Goal: Use online tool/utility: Utilize a website feature to perform a specific function

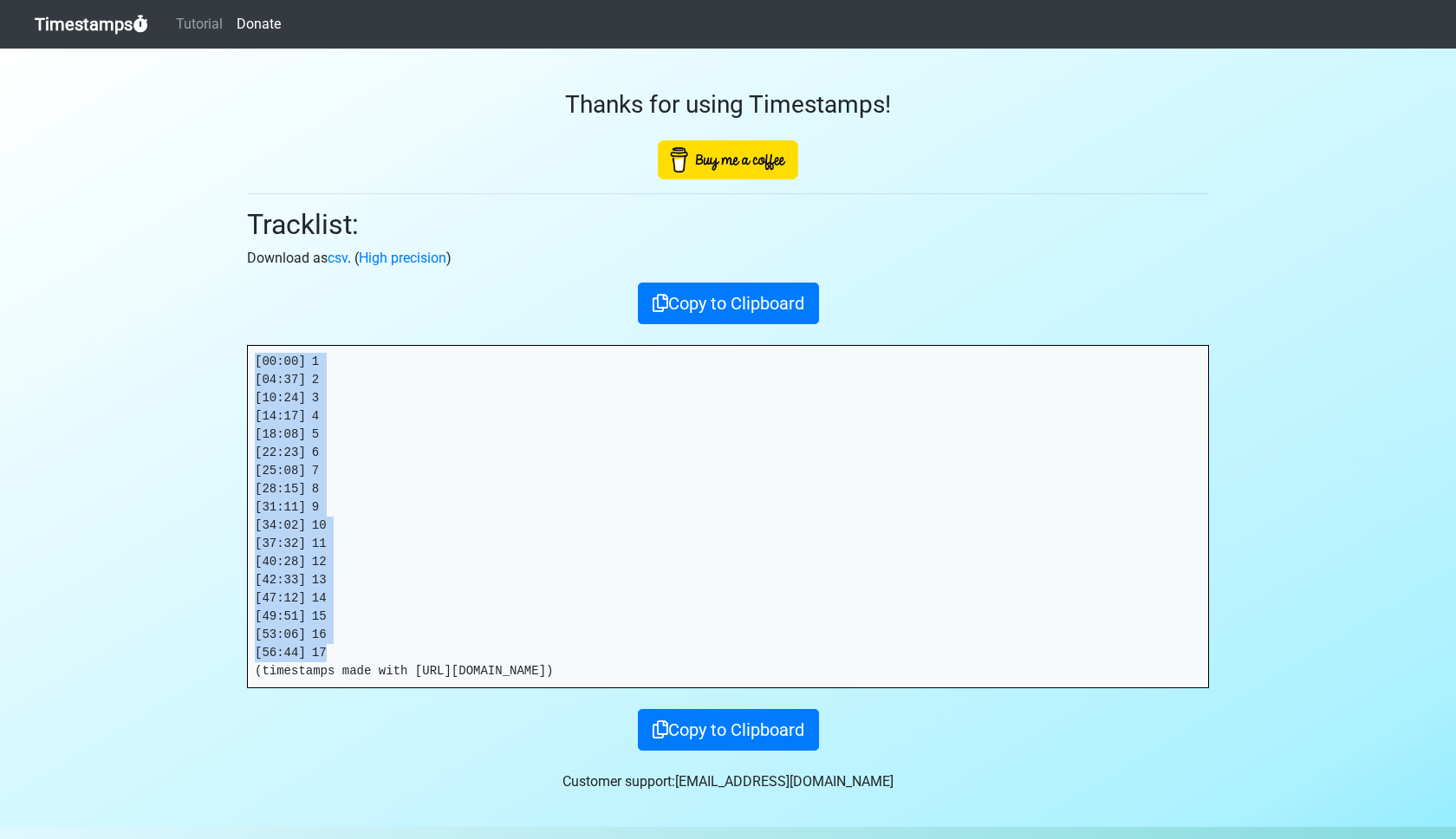
click at [75, 27] on link "Timestamps" at bounding box center [91, 24] width 113 height 35
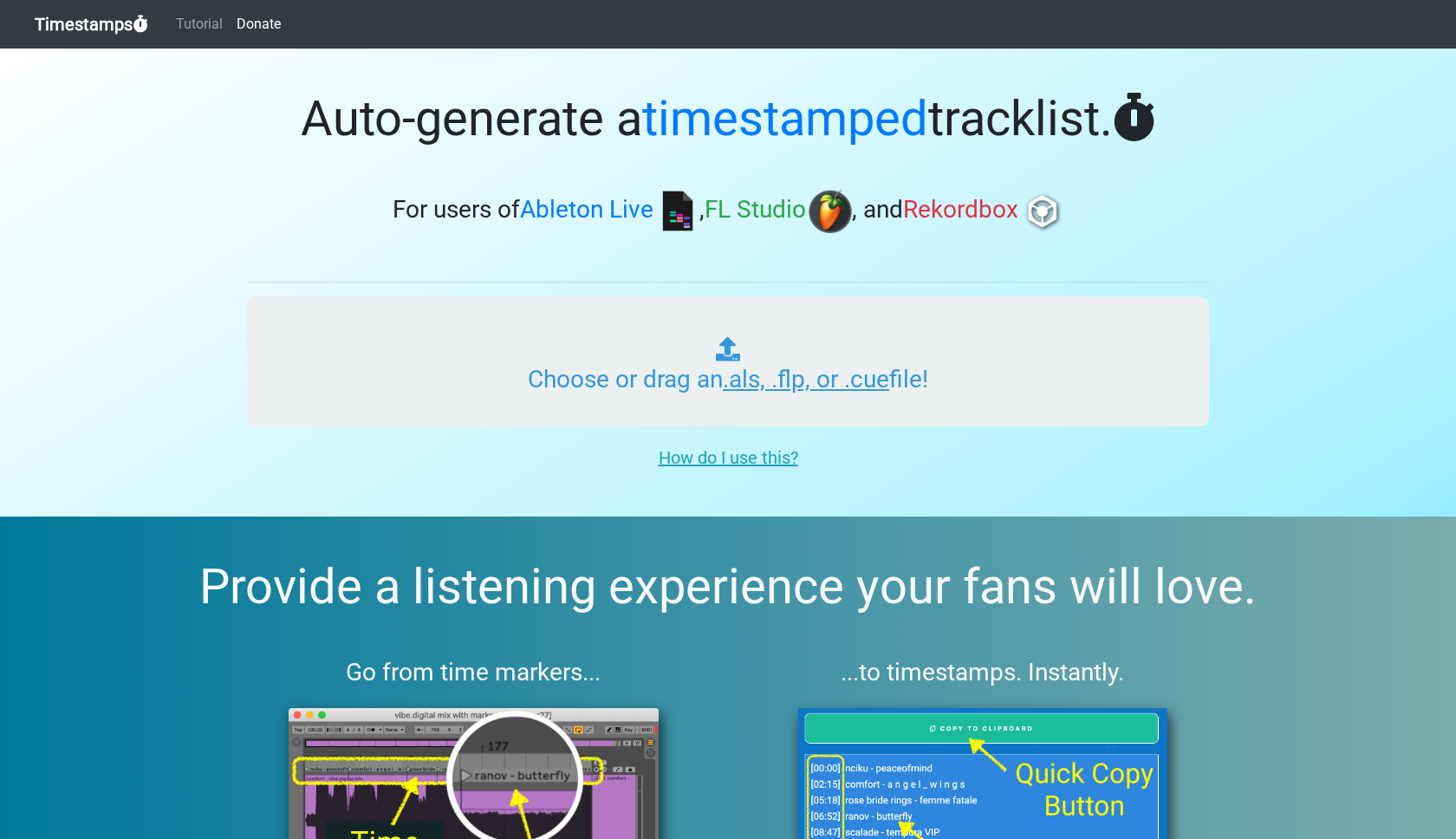
type input "C:\fakepath\LID RADIO #034.als"
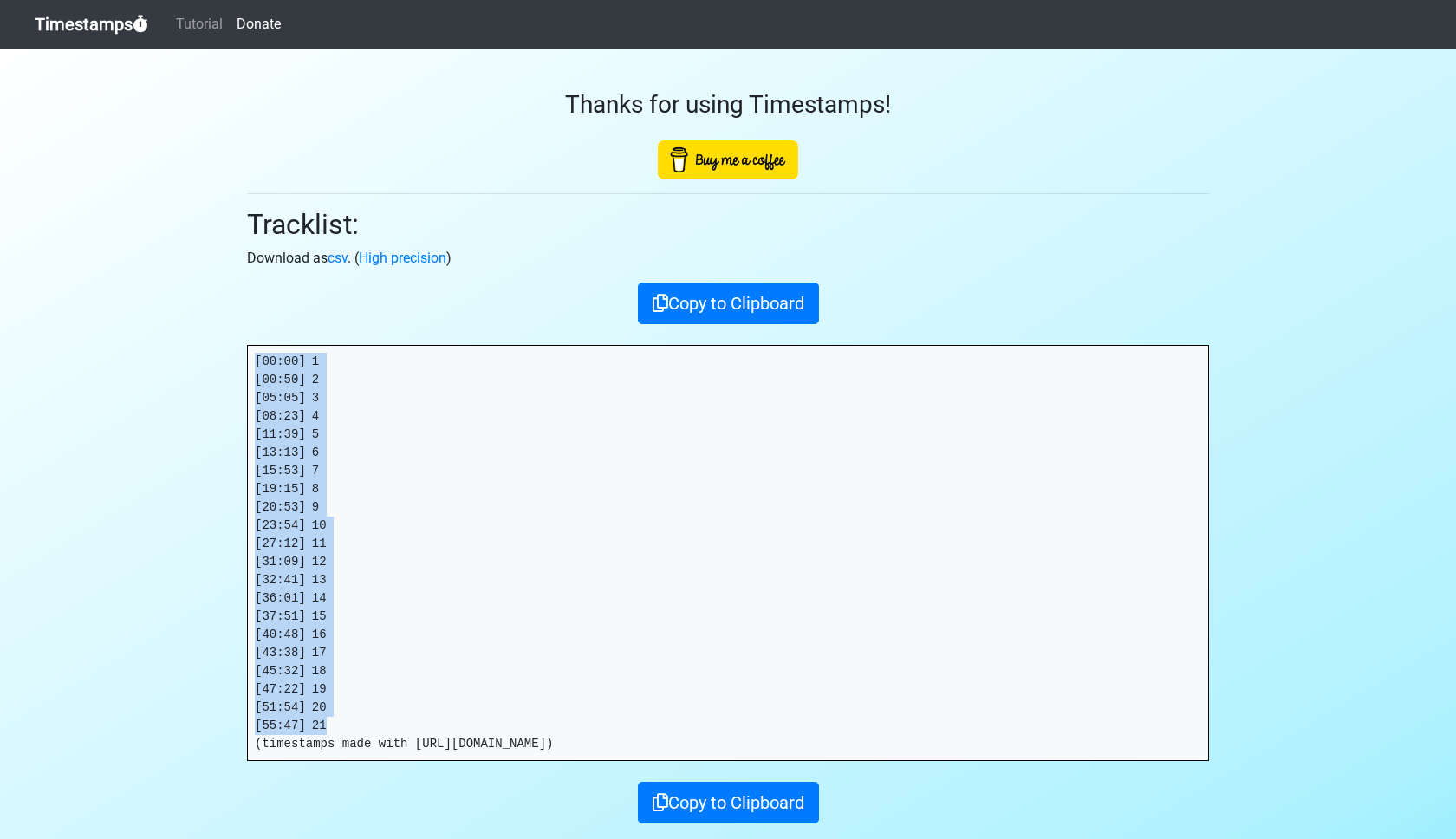
drag, startPoint x: 256, startPoint y: 359, endPoint x: 371, endPoint y: 720, distance: 378.9
click at [371, 720] on pre "[00:00] 1 [00:50] 2 [05:05] 3 [08:23] 4 [11:39] 5 [13:13] 6 [15:53] 7 [19:15] 8…" at bounding box center [728, 553] width 960 height 414
copy pre "[00:00] 1 [00:50] 2 [05:05] 3 [08:23] 4 [11:39] 5 [13:13] 6 [15:53] 7 [19:15] 8…"
